Goal: Task Accomplishment & Management: Complete application form

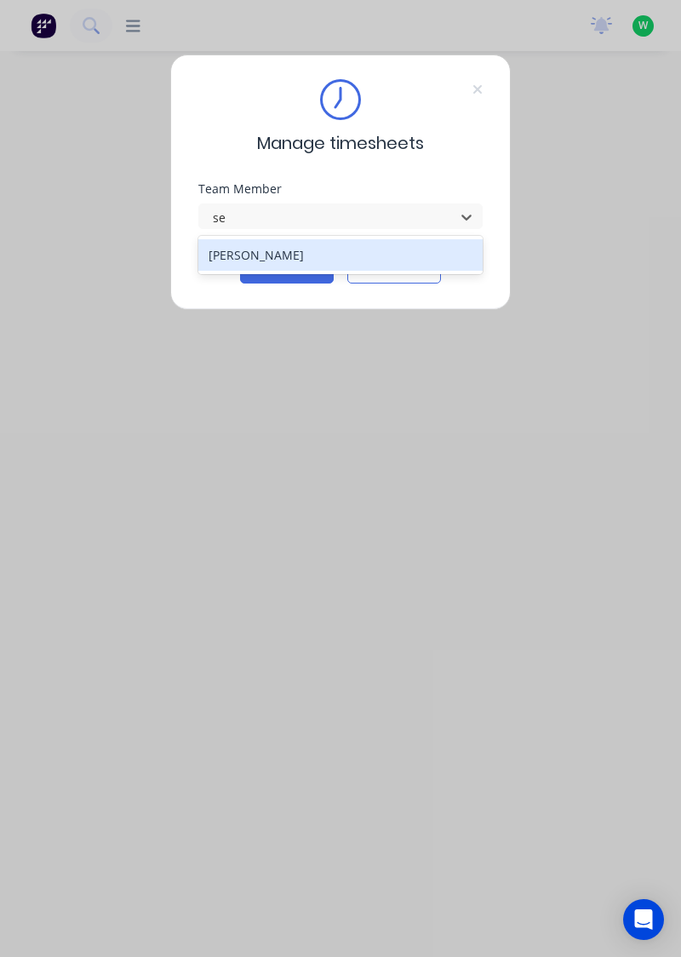
click at [209, 254] on div "[PERSON_NAME]" at bounding box center [340, 254] width 285 height 31
type input "se"
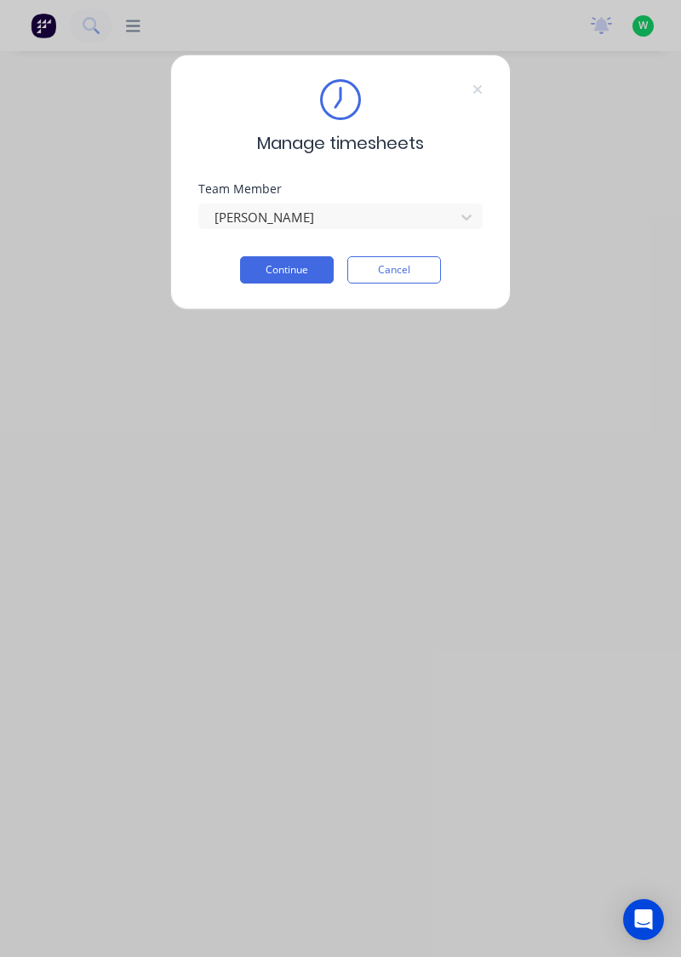
click at [272, 265] on button "Continue" at bounding box center [287, 269] width 94 height 27
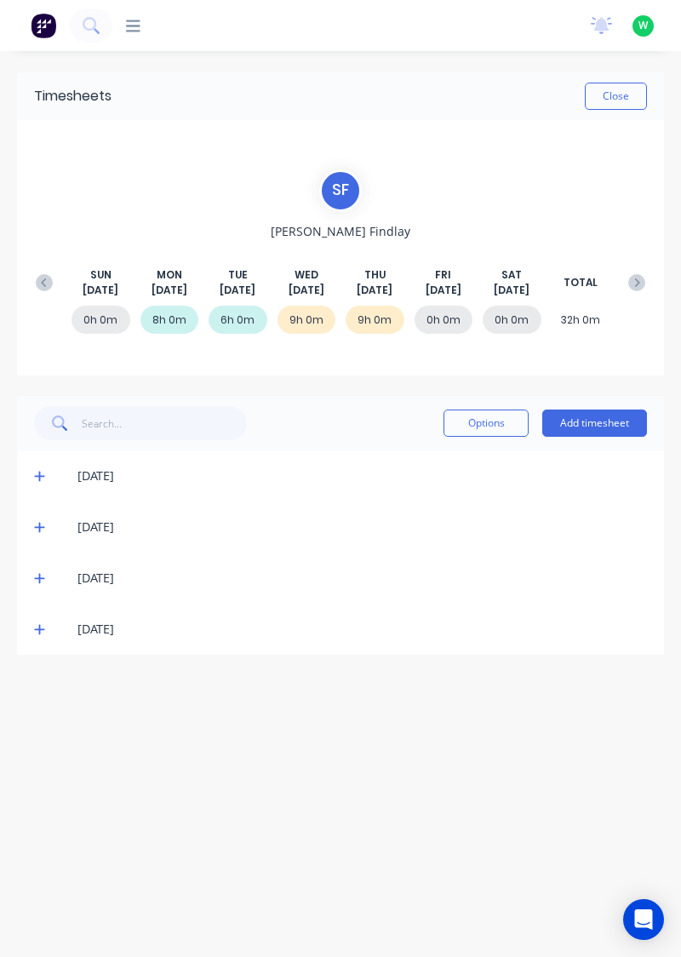
click at [611, 425] on button "Add timesheet" at bounding box center [594, 422] width 105 height 27
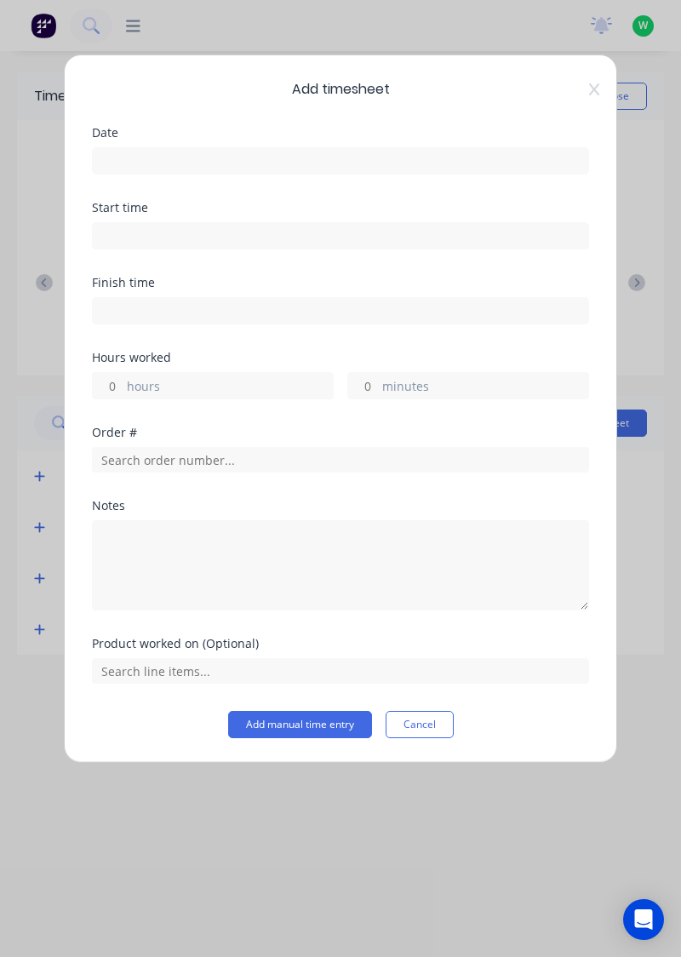
click at [120, 153] on input at bounding box center [340, 161] width 495 height 26
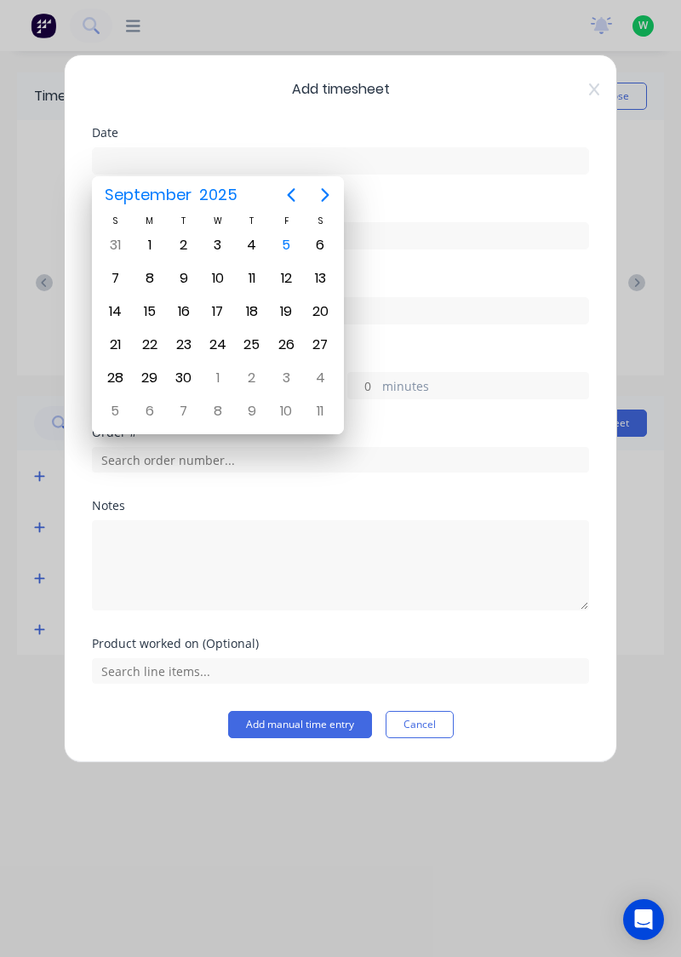
click at [280, 246] on div "5" at bounding box center [286, 245] width 26 height 26
type input "[DATE]"
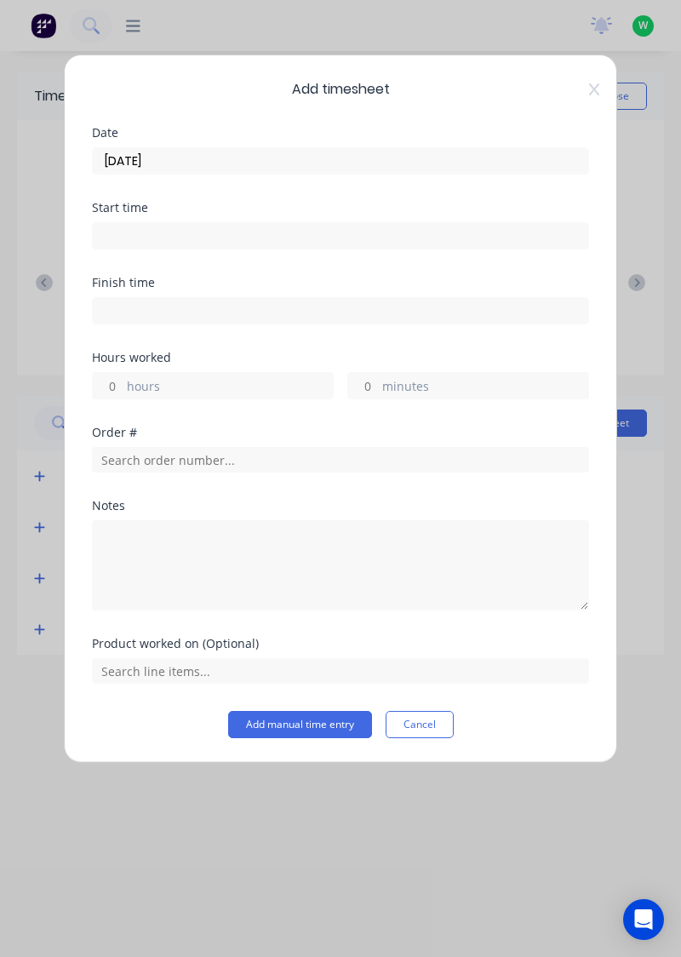
click at [106, 386] on input "hours" at bounding box center [108, 386] width 30 height 26
type input "9"
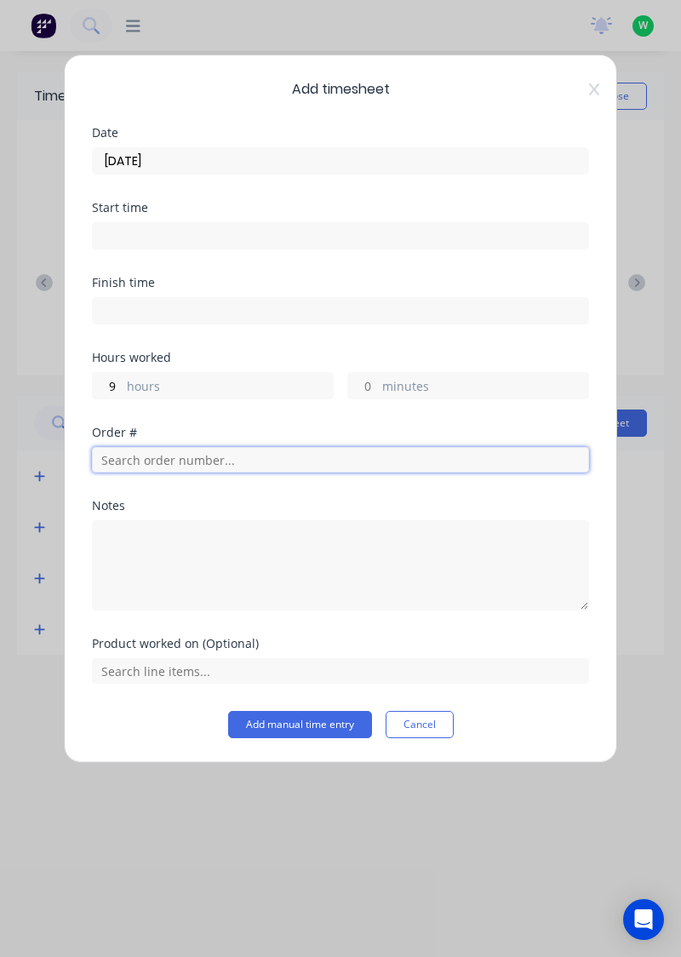
click at [167, 460] on input "text" at bounding box center [340, 460] width 497 height 26
type input "18932"
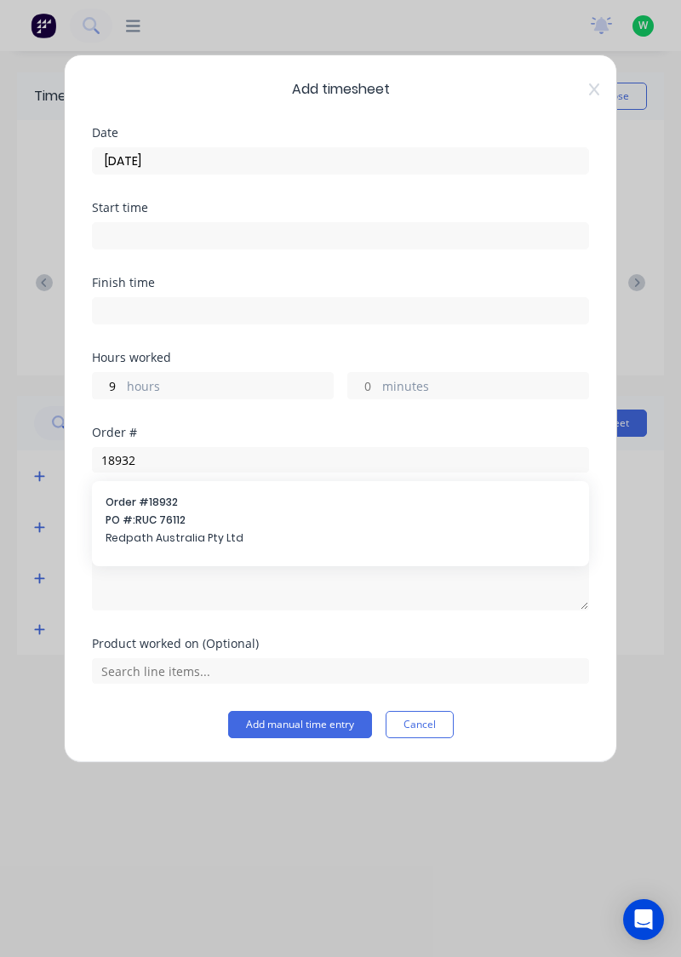
click at [267, 523] on span "PO #: RUC 76112" at bounding box center [341, 519] width 470 height 15
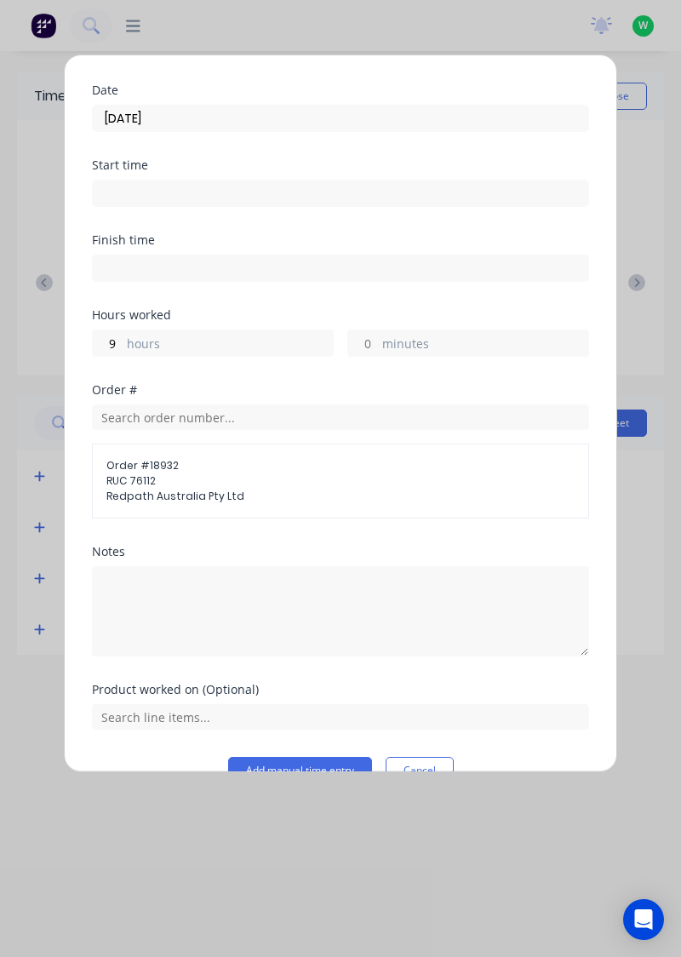
scroll to position [75, 0]
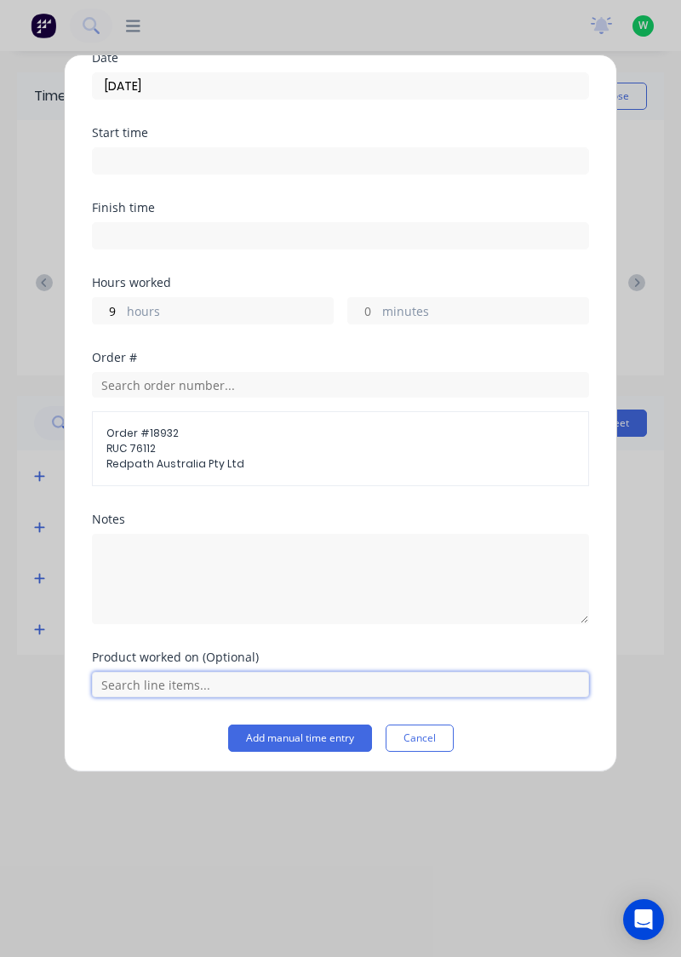
click at [241, 686] on input "text" at bounding box center [340, 685] width 497 height 26
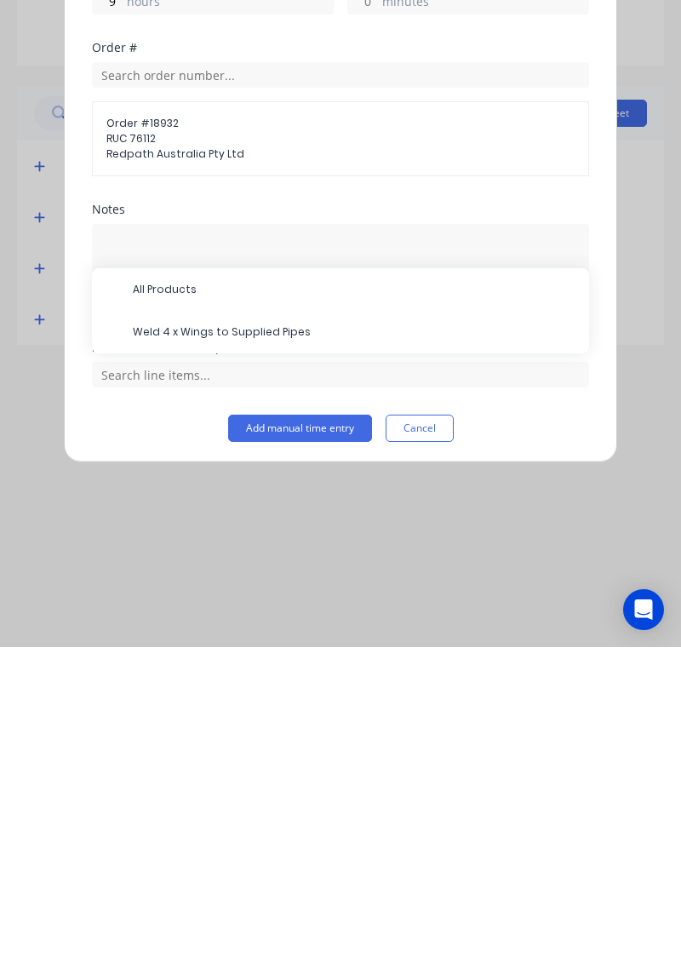
click at [270, 643] on span "Weld 4 x Wings to Supplied Pipes" at bounding box center [354, 641] width 443 height 15
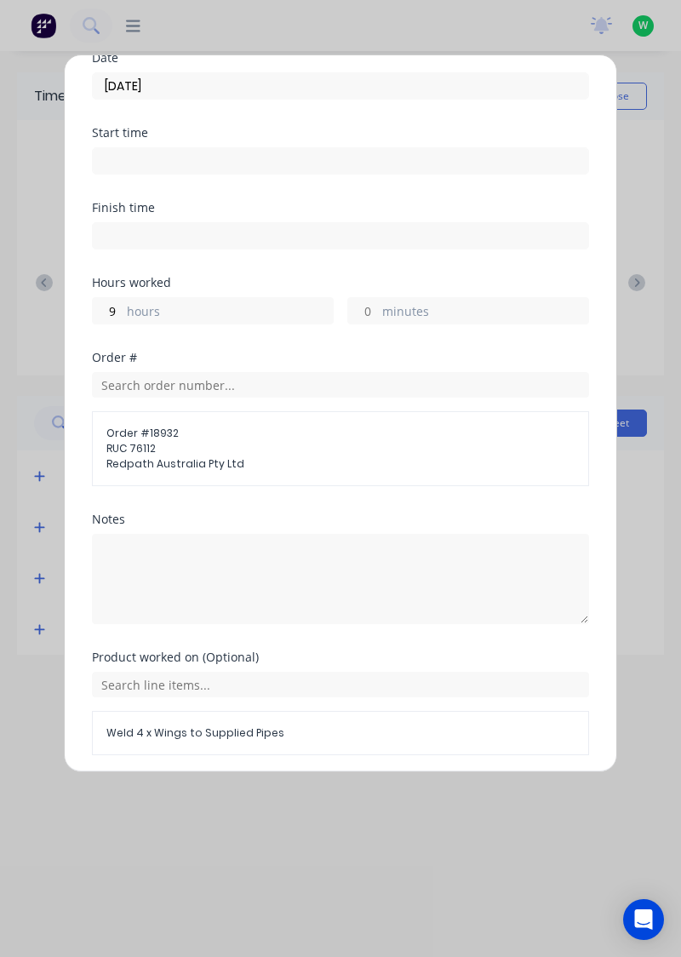
scroll to position [132, 0]
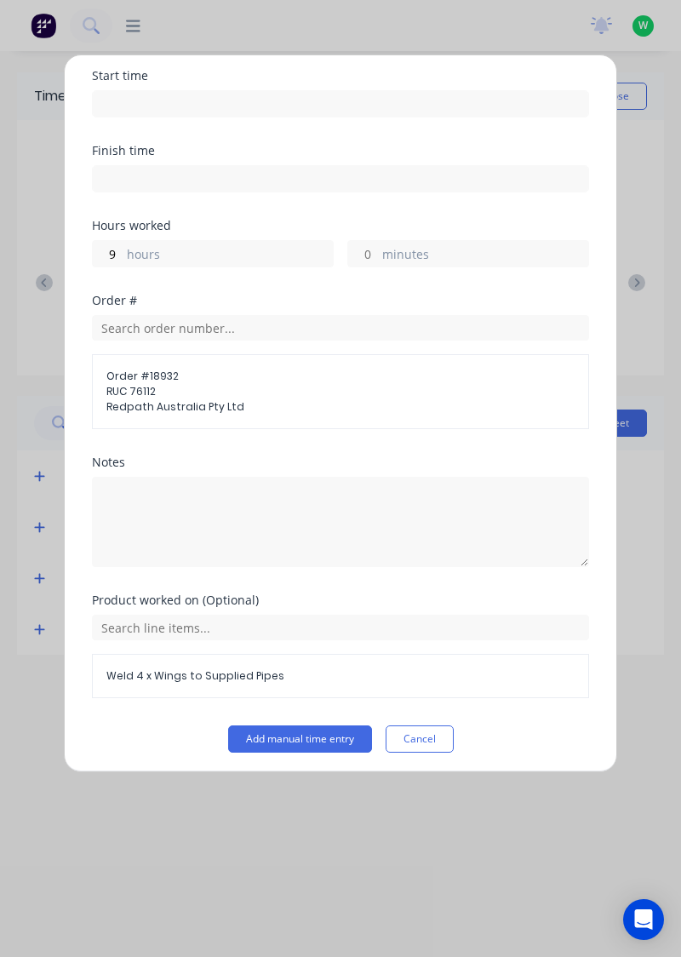
click at [319, 737] on button "Add manual time entry" at bounding box center [300, 738] width 144 height 27
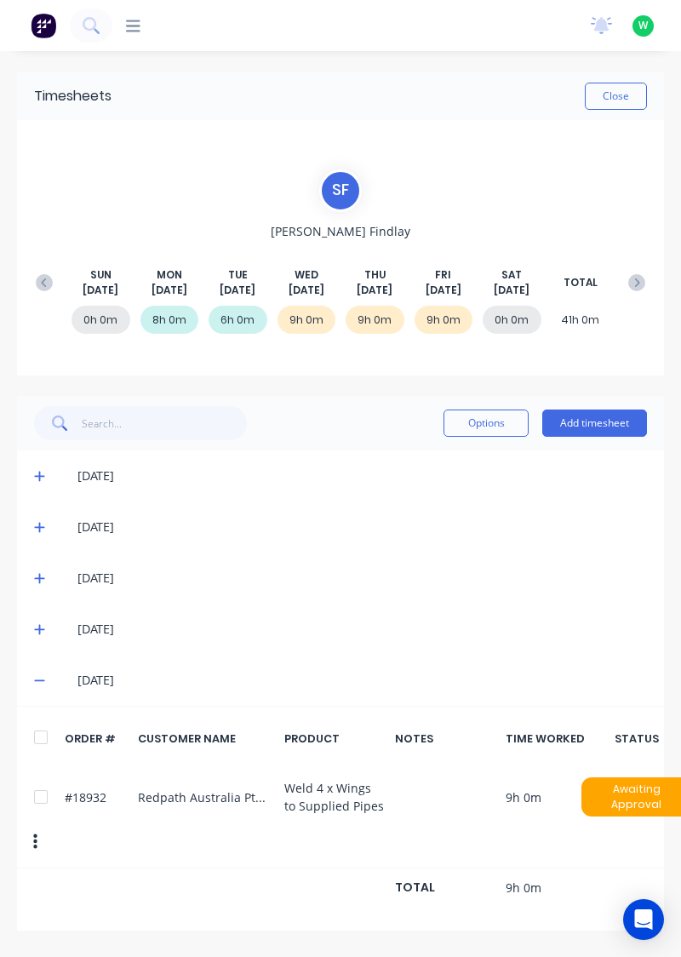
click at [625, 100] on button "Close" at bounding box center [616, 96] width 62 height 27
